Goal: Task Accomplishment & Management: Manage account settings

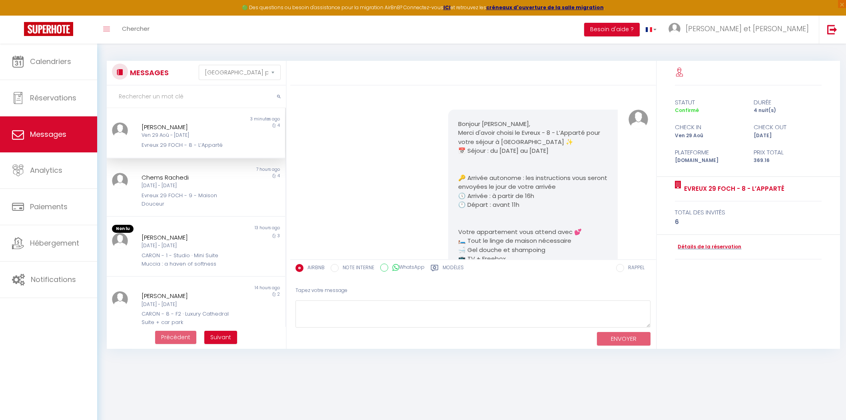
select select "message"
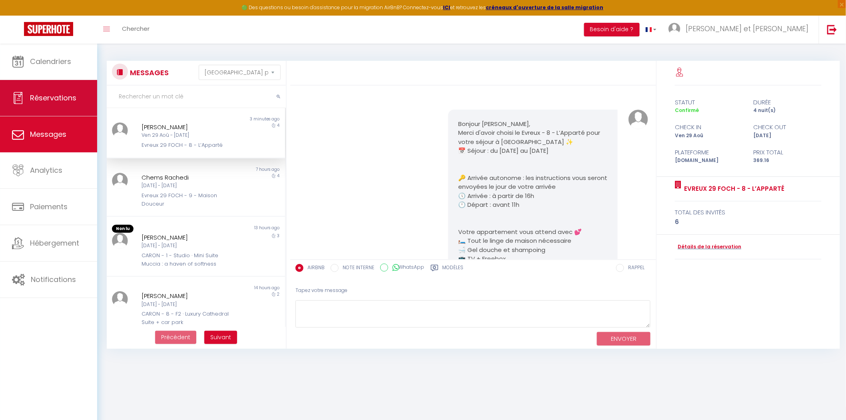
scroll to position [3223, 0]
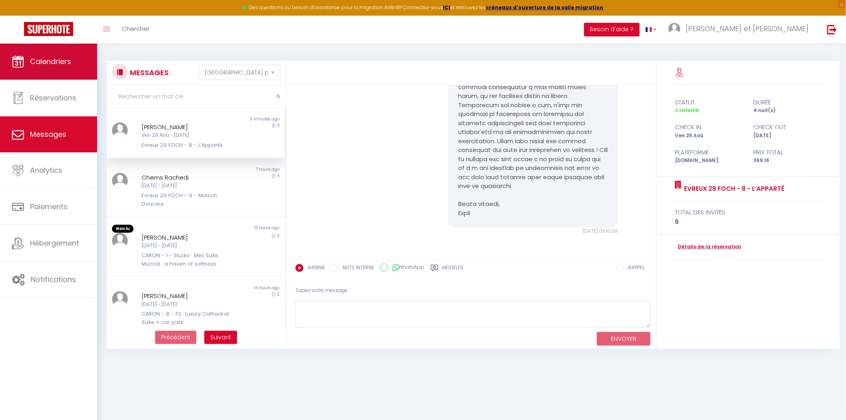
click at [43, 64] on span "Calendriers" at bounding box center [50, 61] width 41 height 10
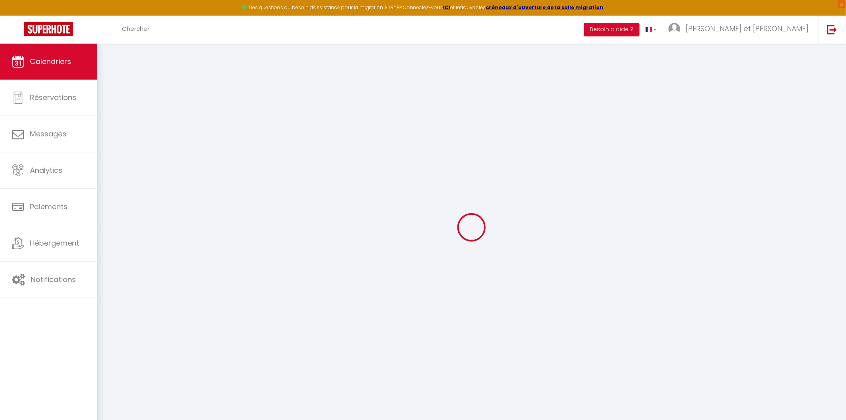
select select
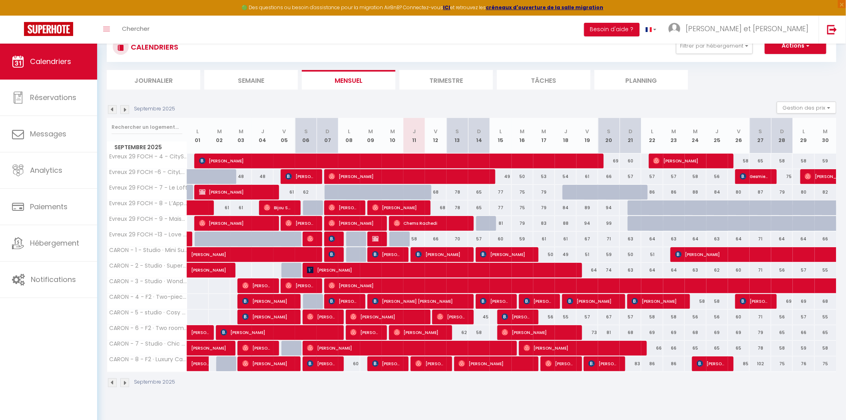
scroll to position [43, 0]
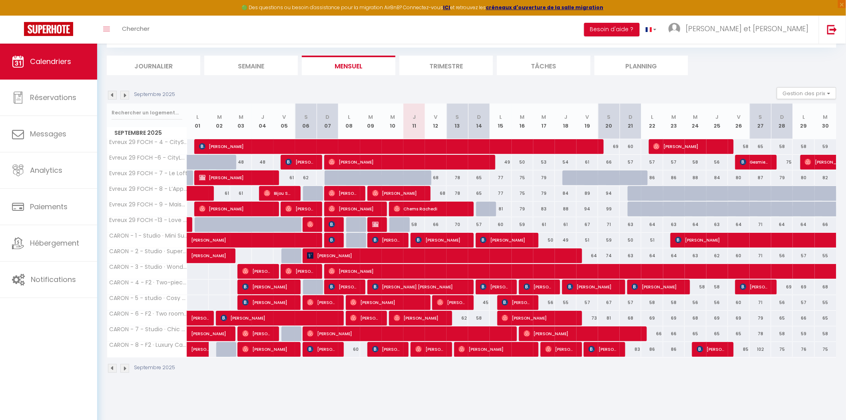
click at [483, 205] on div at bounding box center [487, 208] width 22 height 15
type input "68"
select select "1"
type input "Dim 14 Septembre 2025"
type input "Lun 15 Septembre 2025"
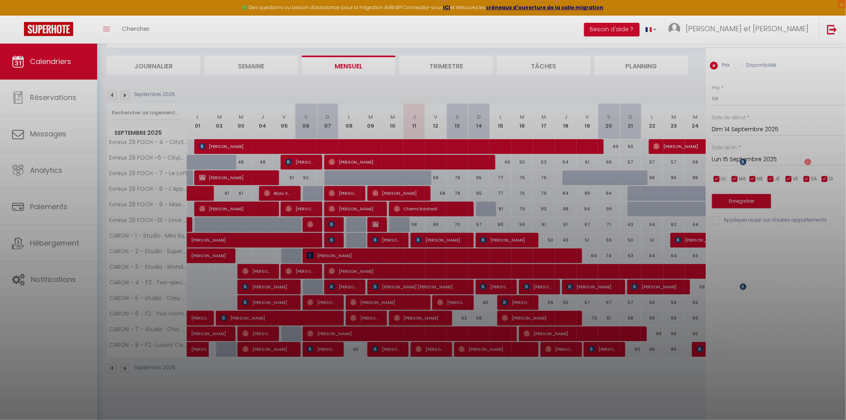
click at [482, 206] on div at bounding box center [423, 210] width 846 height 420
select select
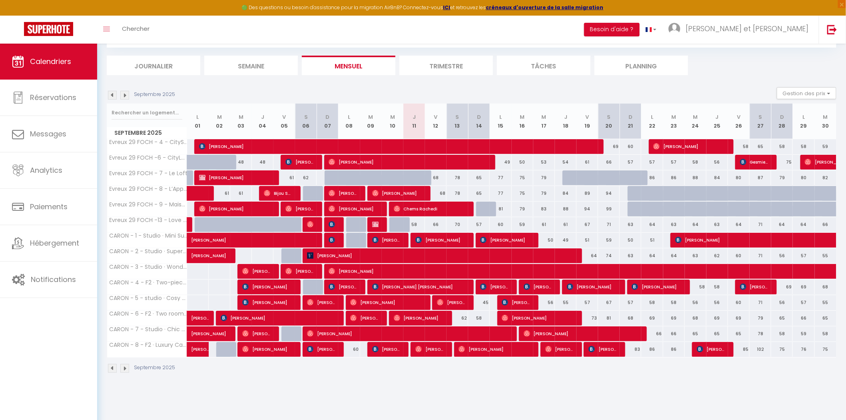
click at [482, 206] on div at bounding box center [487, 208] width 22 height 15
type input "68"
select select "1"
type input "Dim 14 Septembre 2025"
type input "Lun 15 Septembre 2025"
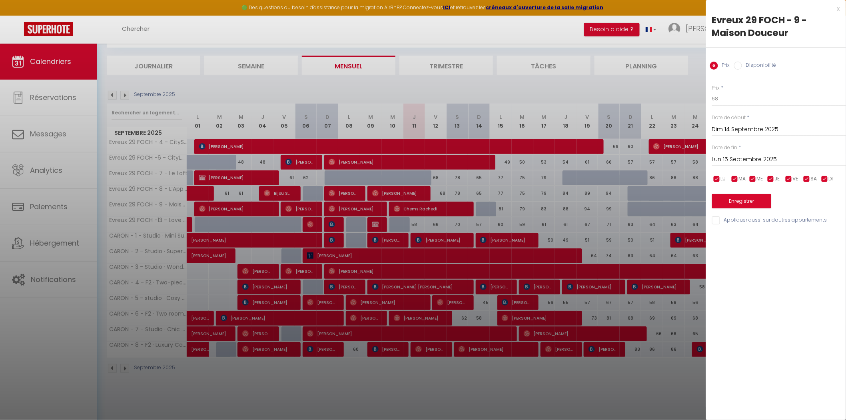
click at [743, 66] on label "Disponibilité" at bounding box center [759, 66] width 34 height 9
click at [742, 66] on input "Disponibilité" at bounding box center [738, 66] width 8 height 8
radio input "true"
radio input "false"
click at [734, 100] on select "Disponible Indisponible" at bounding box center [779, 99] width 134 height 15
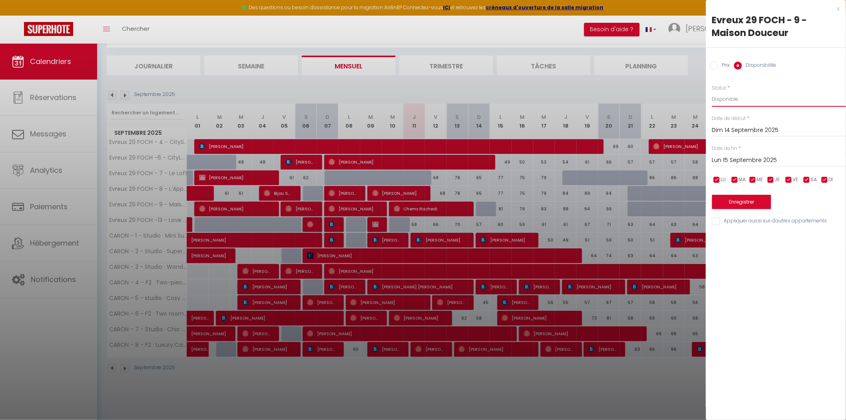
click at [712, 92] on select "Disponible Indisponible" at bounding box center [779, 99] width 134 height 15
click at [747, 201] on button "Enregistrer" at bounding box center [741, 202] width 59 height 14
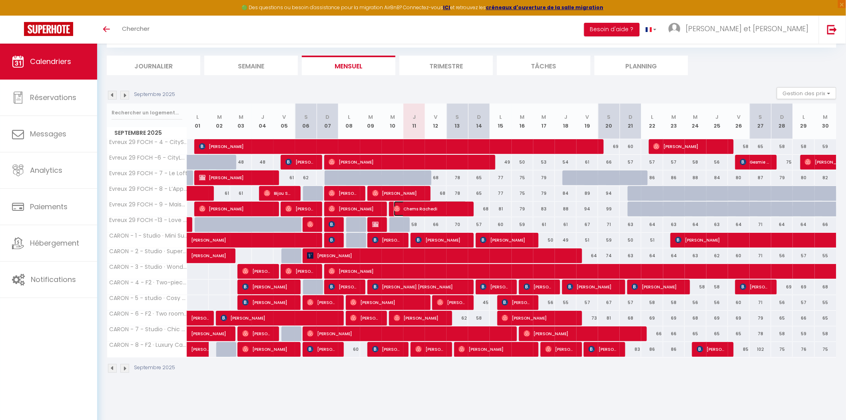
click at [414, 209] on span "Chems Rachedi" at bounding box center [430, 208] width 73 height 15
select select "OK"
select select "0"
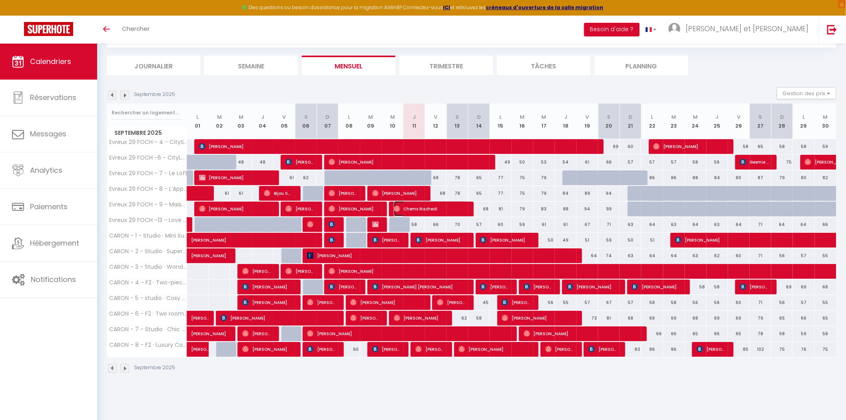
select select "1"
select select
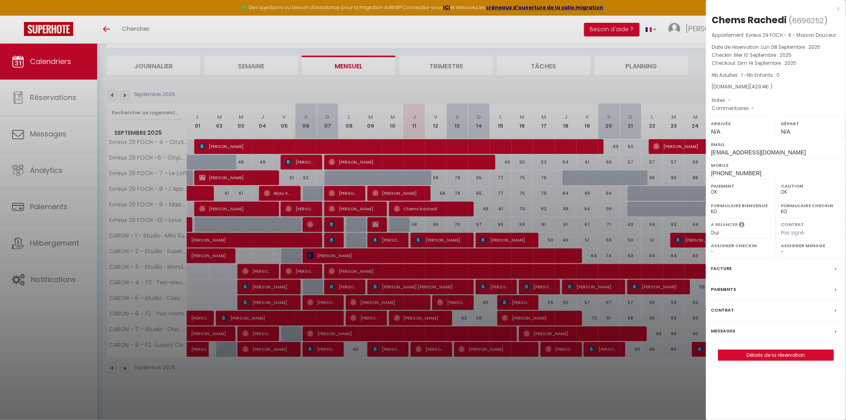
click at [186, 25] on div at bounding box center [423, 210] width 846 height 420
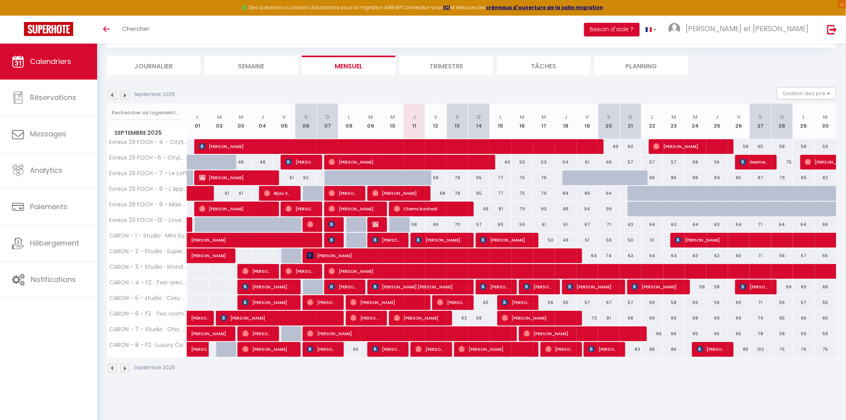
click at [382, 225] on div at bounding box center [376, 224] width 22 height 15
type input "55"
type input "Mer 10 Septembre 2025"
type input "Jeu 11 Septembre 2025"
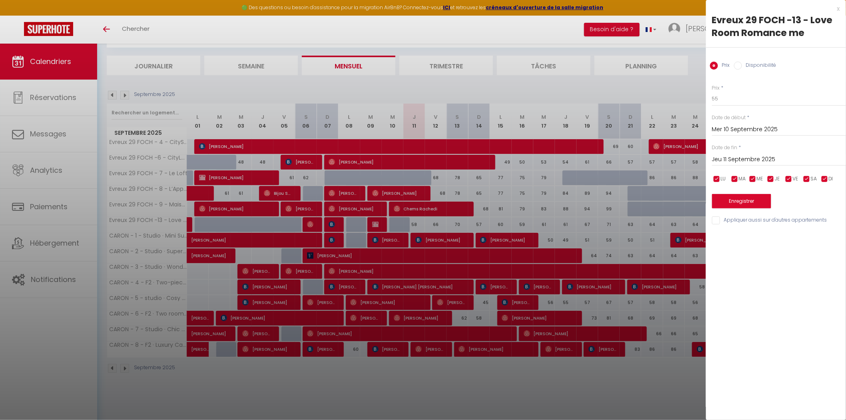
click at [537, 71] on div at bounding box center [423, 210] width 846 height 420
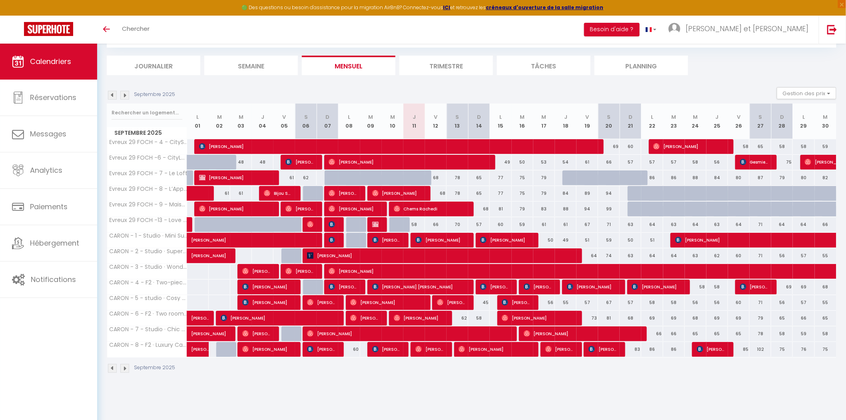
click at [125, 96] on img at bounding box center [124, 95] width 9 height 9
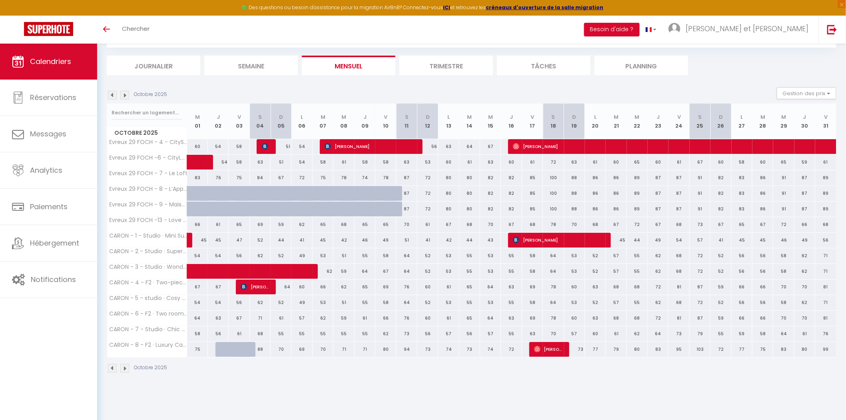
click at [110, 94] on img at bounding box center [112, 95] width 9 height 9
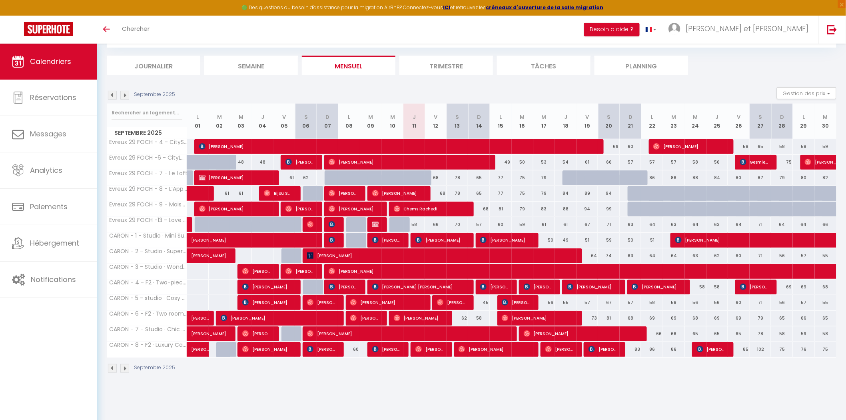
click at [125, 91] on img at bounding box center [124, 95] width 9 height 9
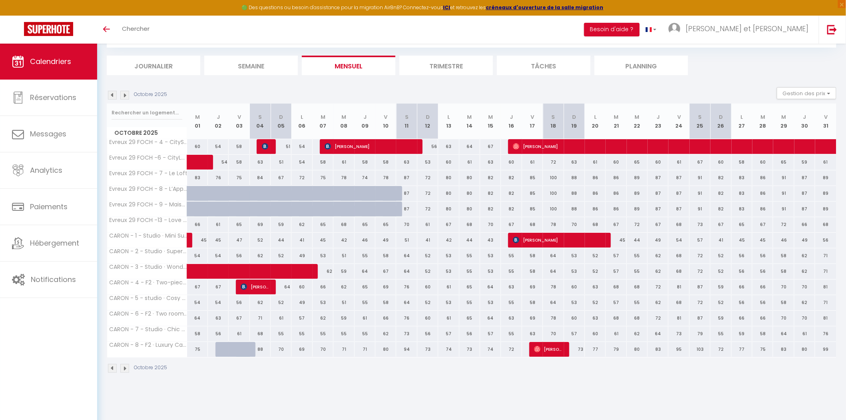
click at [111, 94] on img at bounding box center [112, 95] width 9 height 9
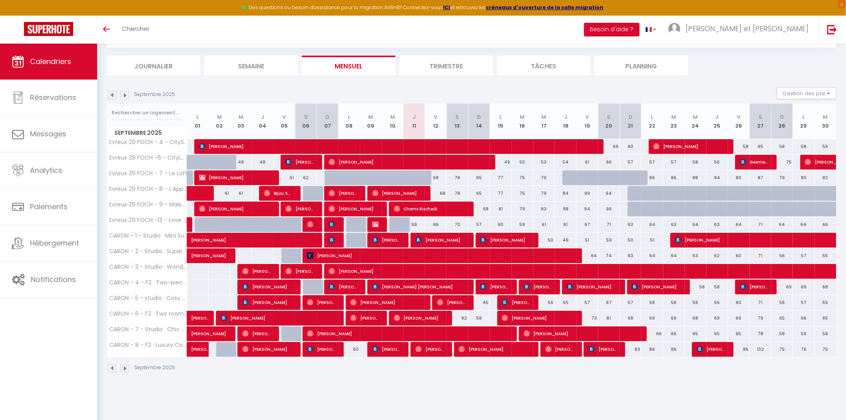
click at [126, 95] on img at bounding box center [124, 95] width 9 height 9
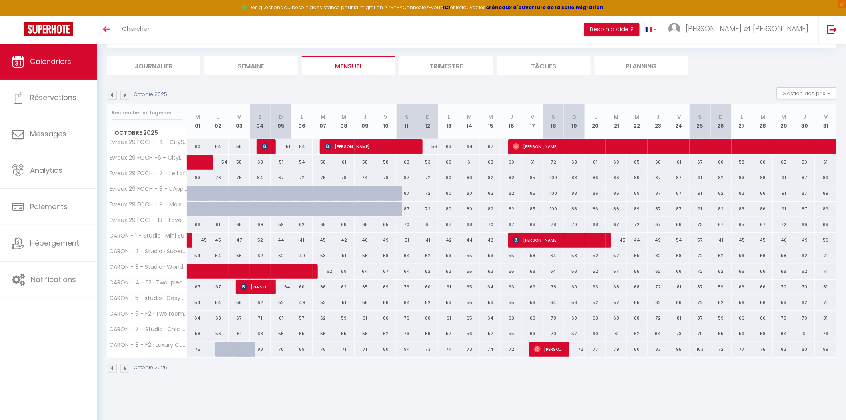
click at [111, 93] on img at bounding box center [112, 95] width 9 height 9
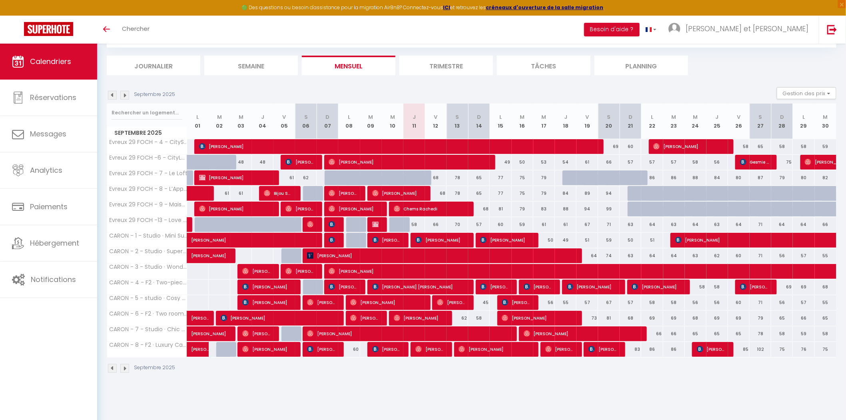
click at [482, 208] on div "68" at bounding box center [479, 208] width 22 height 15
type input "68"
type input "Dim 14 Septembre 2025"
type input "Lun 15 Septembre 2025"
